Goal: Information Seeking & Learning: Learn about a topic

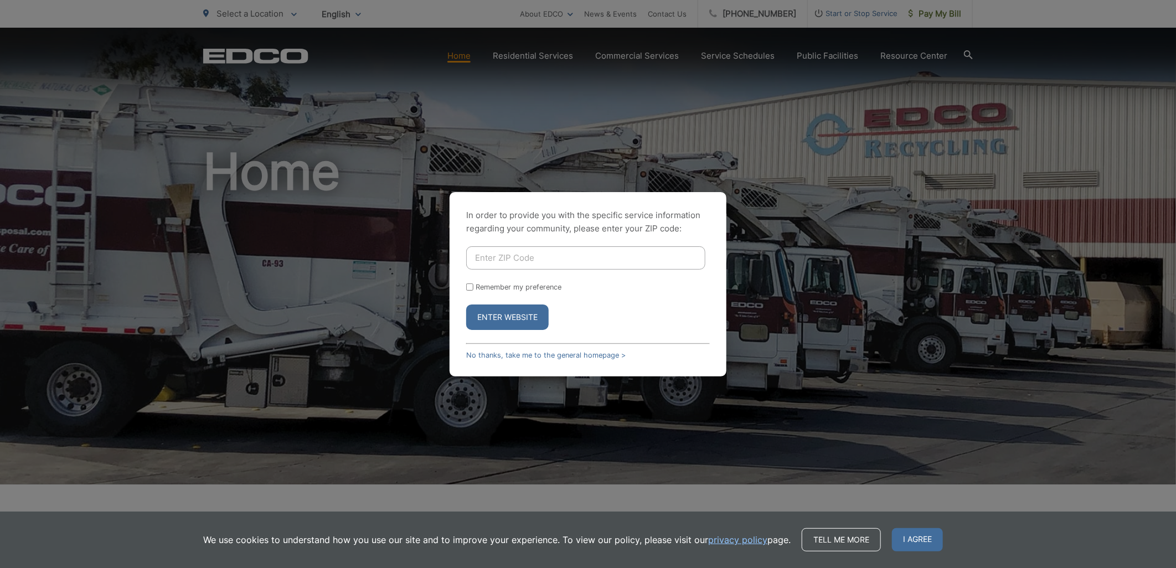
click at [515, 256] on input "Enter ZIP Code" at bounding box center [585, 257] width 239 height 23
type input "92078"
click at [466, 305] on button "Enter Website" at bounding box center [507, 317] width 82 height 25
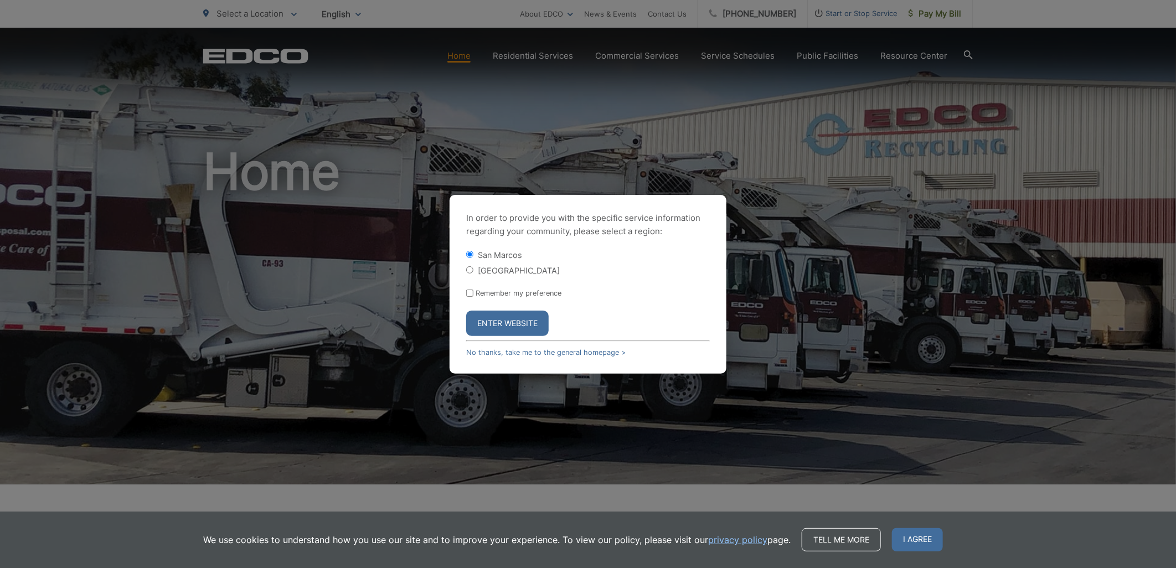
click at [499, 326] on button "Enter Website" at bounding box center [507, 323] width 82 height 25
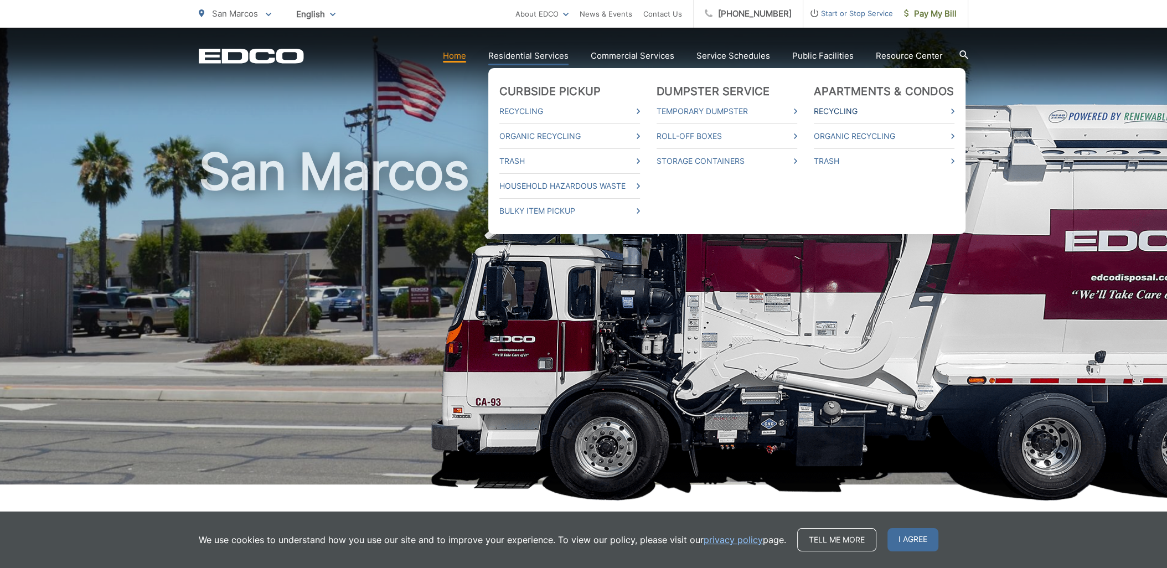
click at [857, 112] on link "Recycling" at bounding box center [884, 111] width 141 height 13
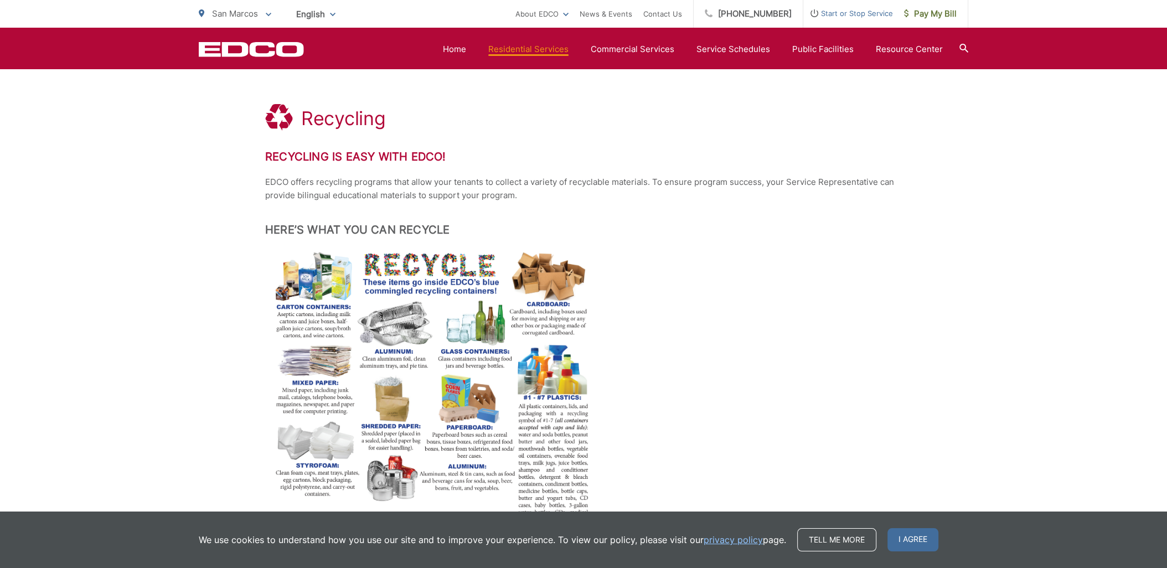
scroll to position [246, 0]
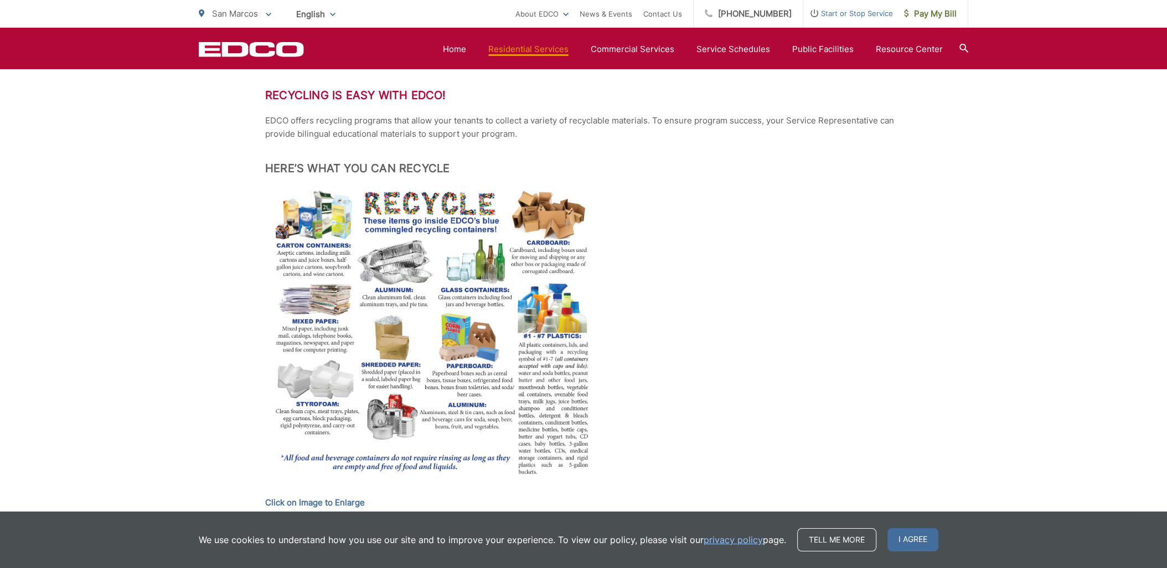
click at [318, 400] on img at bounding box center [431, 334] width 332 height 294
